Goal: Task Accomplishment & Management: Complete application form

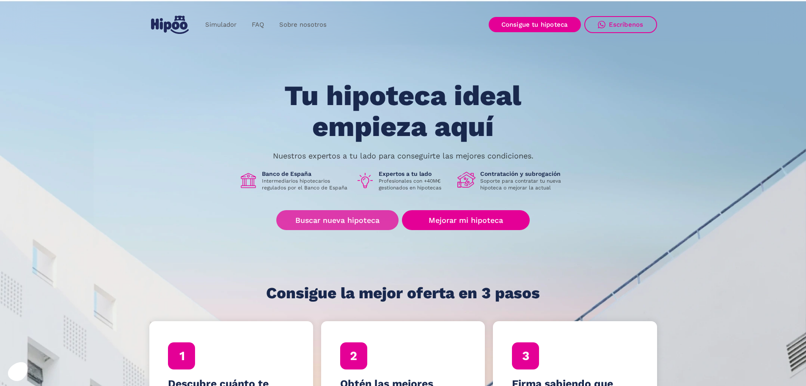
click at [331, 212] on link "Buscar nueva hipoteca" at bounding box center [337, 220] width 122 height 20
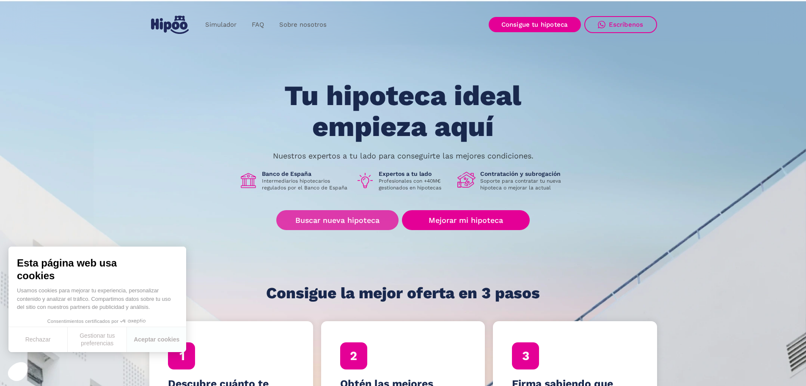
click at [350, 224] on link "Buscar nueva hipoteca" at bounding box center [337, 220] width 122 height 20
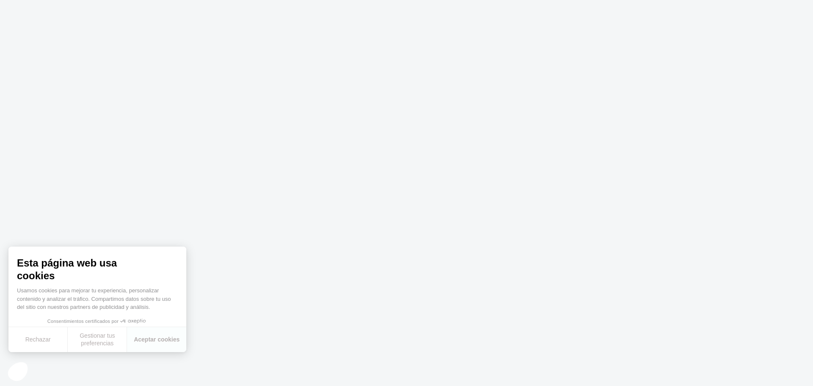
click at [320, 219] on body at bounding box center [406, 193] width 813 height 386
